Goal: Task Accomplishment & Management: Use online tool/utility

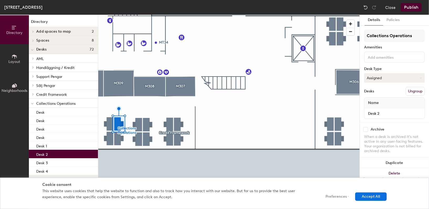
click at [389, 78] on button "Assigned" at bounding box center [394, 77] width 61 height 9
click at [386, 74] on button "Assigned" at bounding box center [394, 77] width 61 height 9
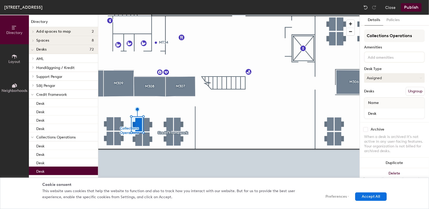
click at [378, 75] on button "Assigned" at bounding box center [394, 77] width 61 height 9
click at [386, 10] on button "Close" at bounding box center [390, 7] width 11 height 8
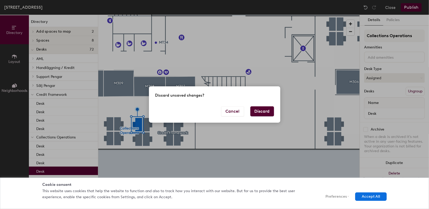
click at [269, 111] on button "Discard" at bounding box center [262, 111] width 24 height 10
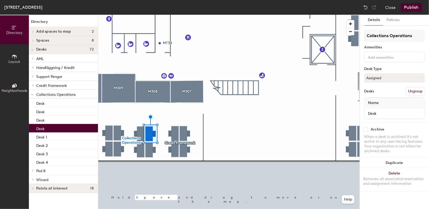
click at [18, 57] on button "Layout" at bounding box center [14, 58] width 29 height 29
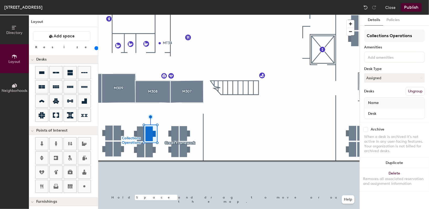
click at [13, 39] on button "Directory" at bounding box center [14, 29] width 29 height 29
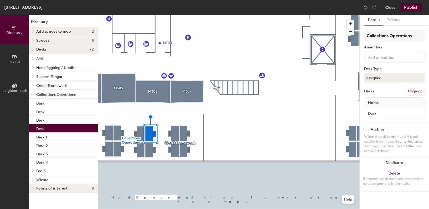
click at [383, 11] on div "Drottninggatan 34 - Malmö, Våning 3 Close Publish" at bounding box center [214, 7] width 429 height 15
click at [385, 8] on div "Close Publish" at bounding box center [393, 7] width 63 height 8
click at [387, 9] on button "Close" at bounding box center [390, 7] width 11 height 8
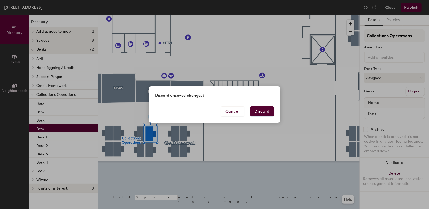
click at [259, 109] on button "Discard" at bounding box center [262, 111] width 24 height 10
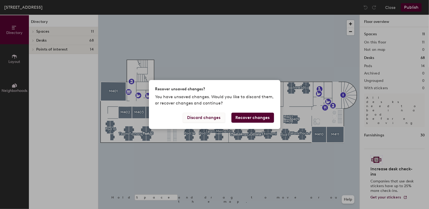
click at [215, 118] on button "Discard changes" at bounding box center [204, 117] width 42 height 10
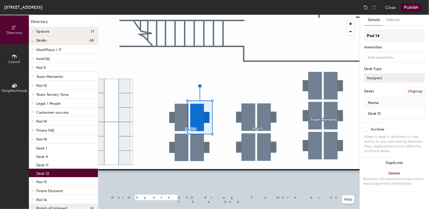
click at [394, 76] on button "Assigned" at bounding box center [394, 77] width 61 height 9
click at [394, 19] on button "Policies" at bounding box center [392, 20] width 19 height 11
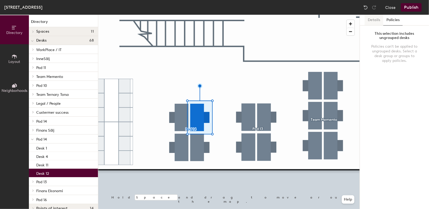
click at [373, 24] on button "Details" at bounding box center [374, 20] width 19 height 11
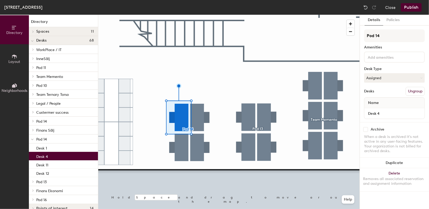
click at [15, 58] on icon at bounding box center [15, 57] width 6 height 6
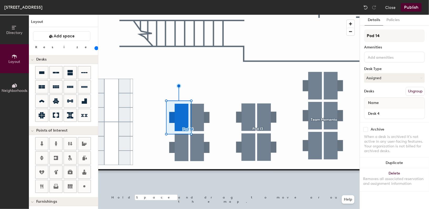
click at [11, 89] on span "Neighborhoods" at bounding box center [15, 90] width 26 height 4
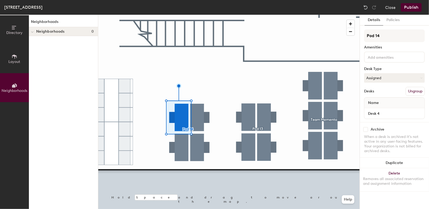
click at [10, 30] on button "Directory" at bounding box center [14, 29] width 29 height 29
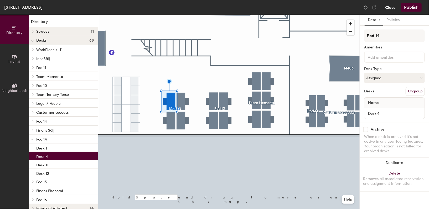
click at [393, 11] on button "Close" at bounding box center [390, 7] width 11 height 8
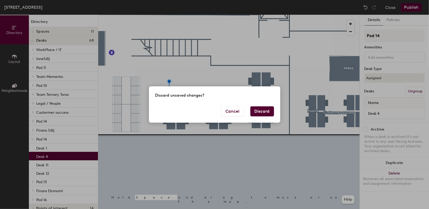
click at [265, 109] on button "Discard" at bounding box center [262, 111] width 24 height 10
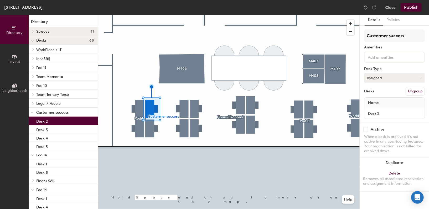
click at [382, 78] on button "Assigned" at bounding box center [394, 77] width 61 height 9
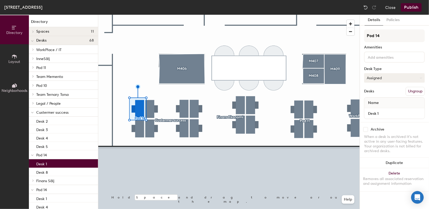
click at [387, 77] on button "Assigned" at bounding box center [394, 77] width 61 height 9
click at [369, 75] on button "Assigned" at bounding box center [394, 77] width 61 height 9
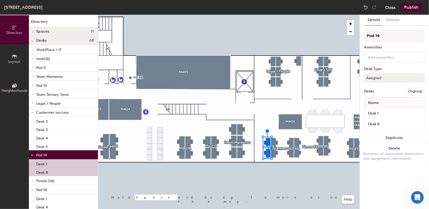
click at [390, 7] on button "Close" at bounding box center [390, 7] width 11 height 8
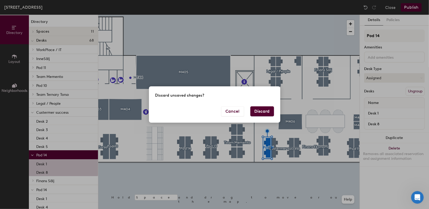
click at [263, 111] on button "Discard" at bounding box center [262, 111] width 24 height 10
